Goal: Obtain resource: Download file/media

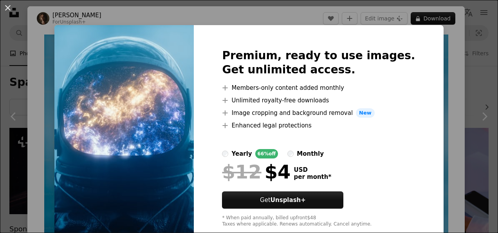
scroll to position [592, 0]
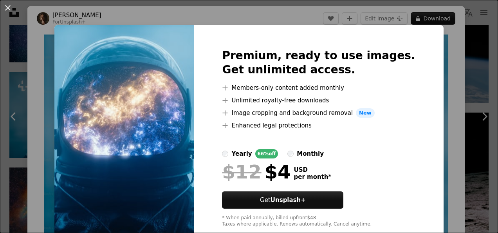
click at [422, 87] on div "An X shape Premium, ready to use images. Get unlimited access. A plus sign Memb…" at bounding box center [249, 116] width 498 height 233
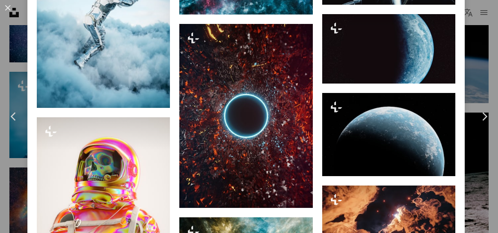
scroll to position [1633, 0]
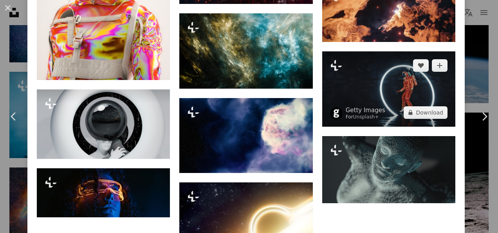
click at [355, 85] on img at bounding box center [388, 88] width 133 height 75
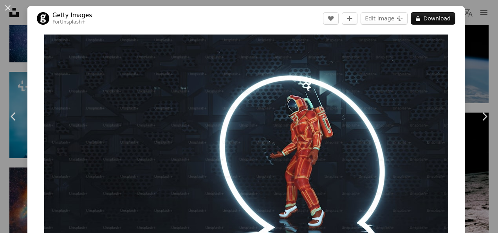
drag, startPoint x: 494, startPoint y: 20, endPoint x: 494, endPoint y: 35, distance: 14.9
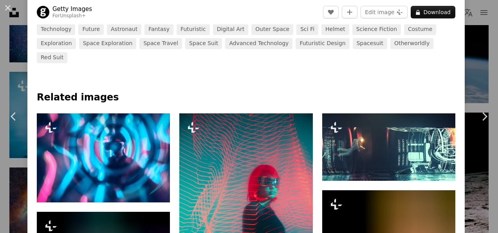
scroll to position [212, 0]
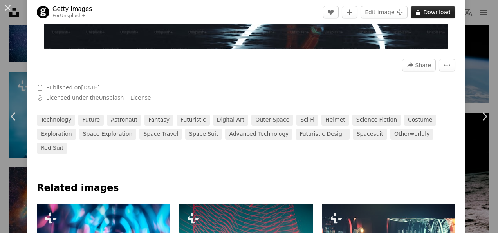
click at [427, 14] on button "A lock Download" at bounding box center [433, 12] width 45 height 13
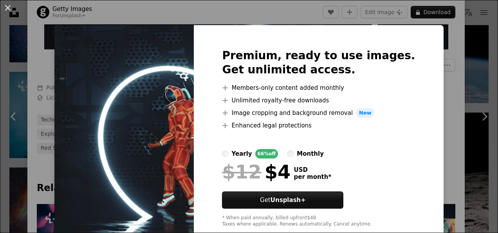
click at [442, 76] on div "An X shape Premium, ready to use images. Get unlimited access. A plus sign Memb…" at bounding box center [249, 116] width 498 height 233
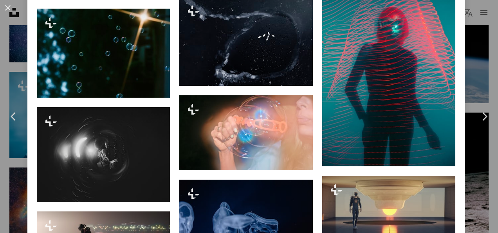
scroll to position [1944, 0]
